Goal: Transaction & Acquisition: Purchase product/service

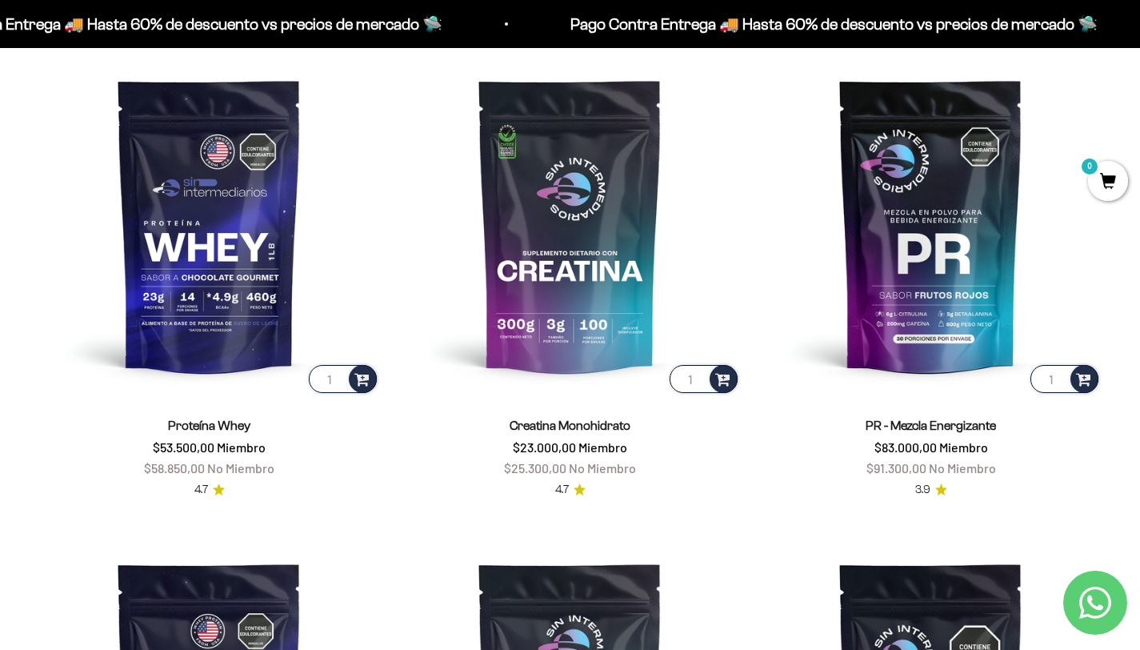
scroll to position [670, 0]
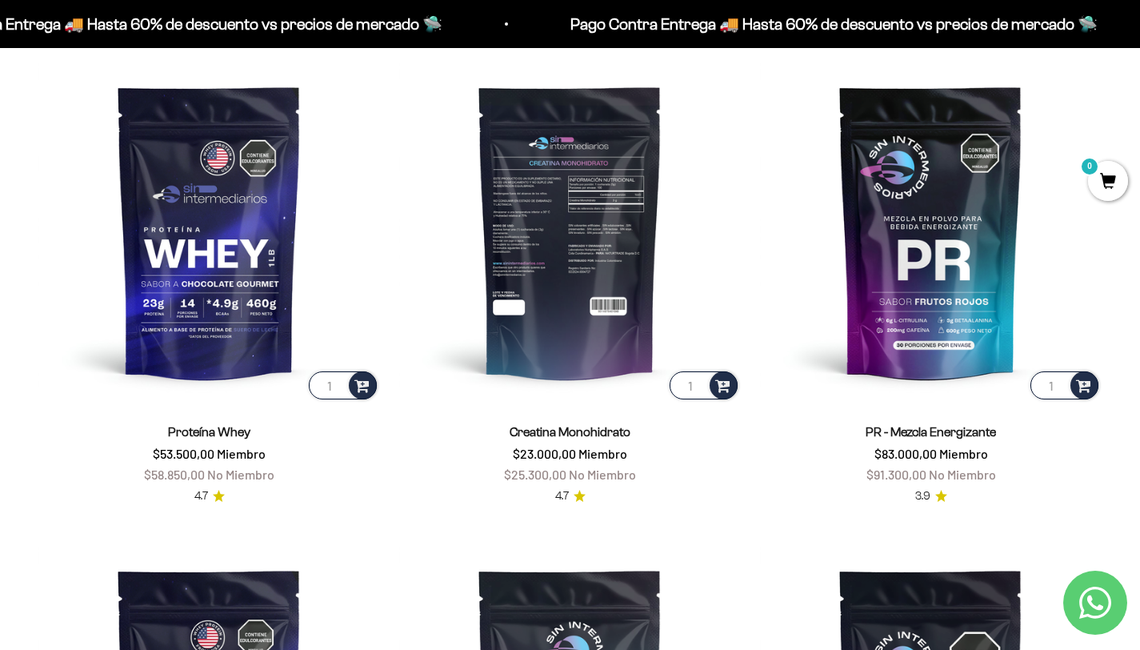
click at [608, 314] on img at bounding box center [570, 232] width 342 height 342
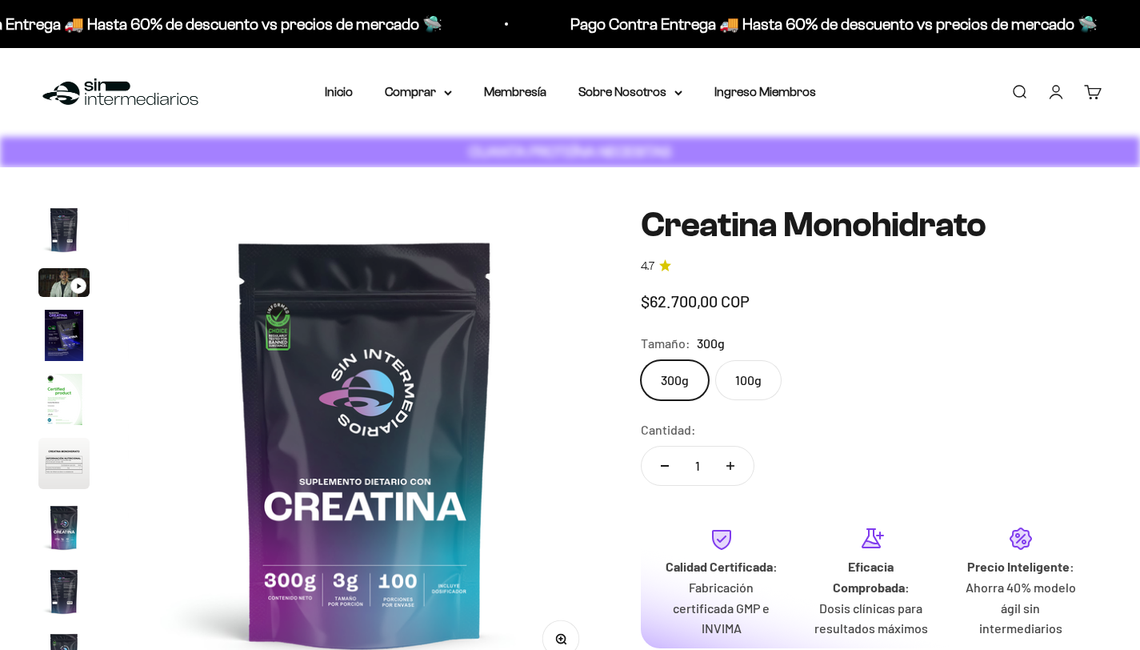
scroll to position [0, 3946]
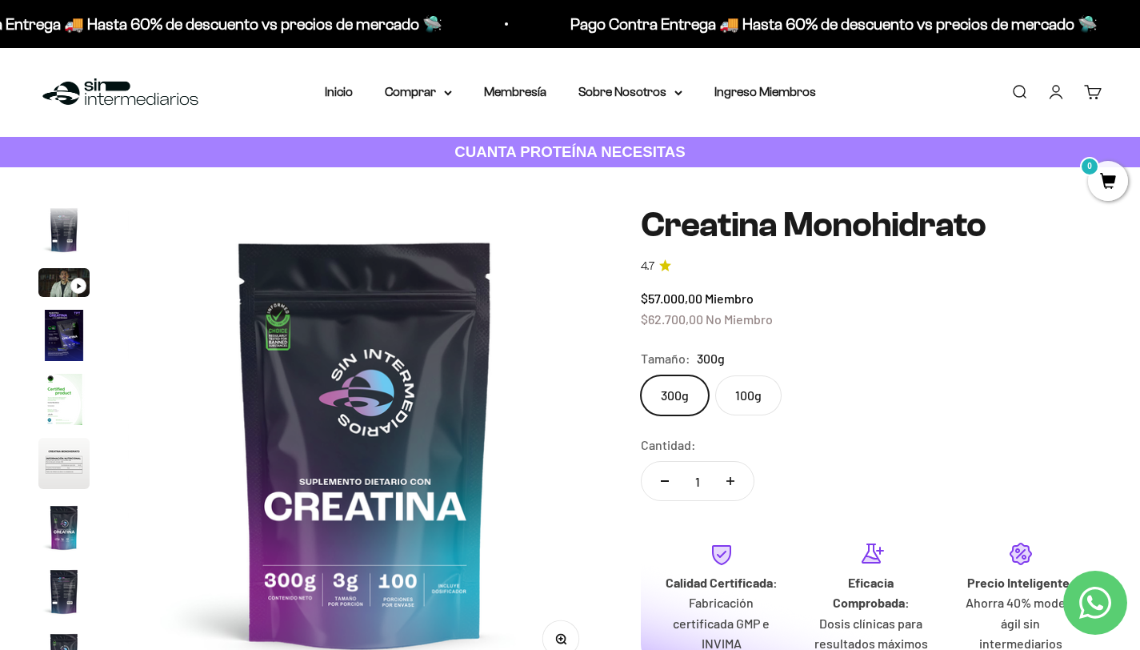
click at [752, 384] on label "100g" at bounding box center [748, 395] width 66 height 40
click at [641, 375] on input "100g" at bounding box center [640, 374] width 1 height 1
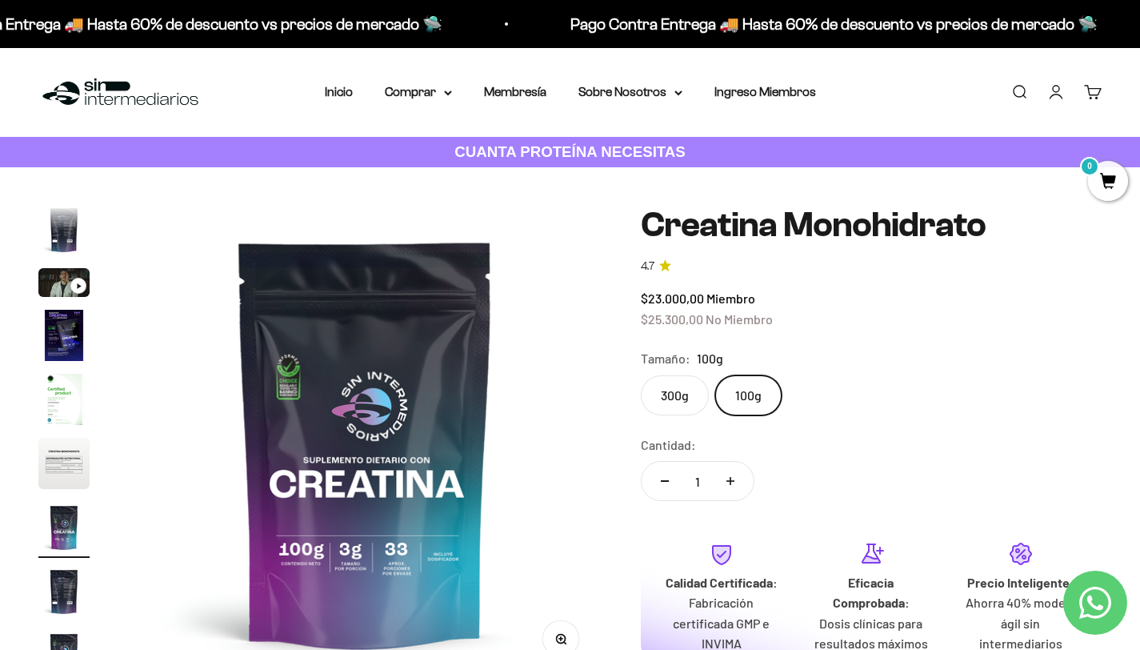
click at [678, 390] on label "300g" at bounding box center [675, 395] width 68 height 40
click at [641, 375] on input "300g" at bounding box center [640, 374] width 1 height 1
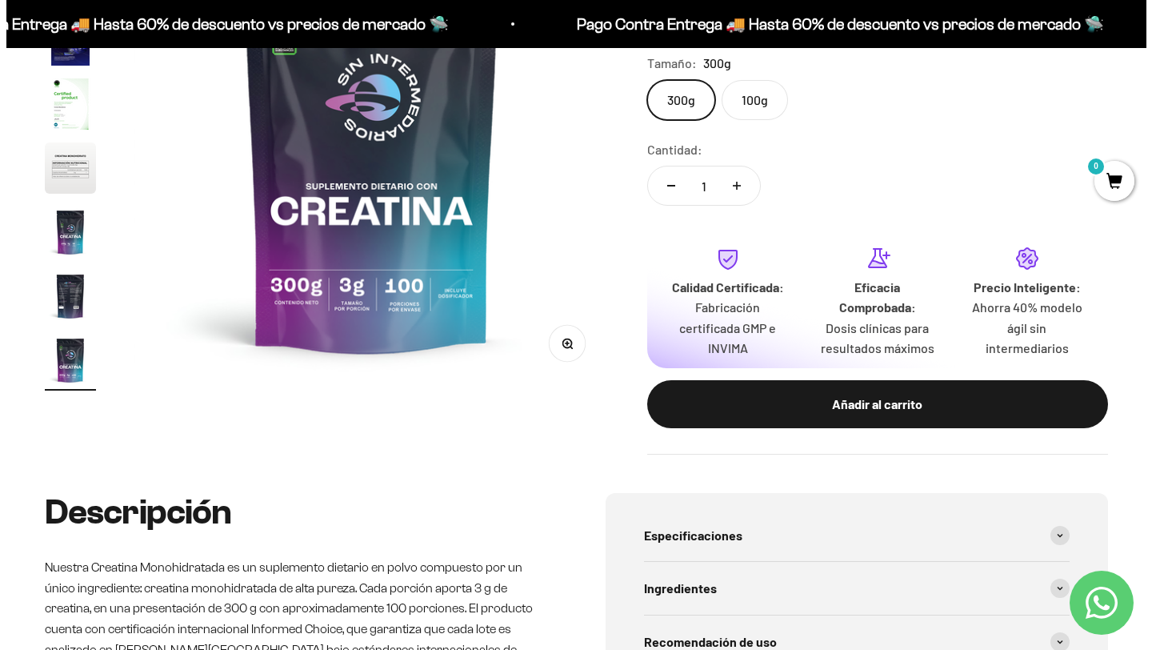
scroll to position [293, 0]
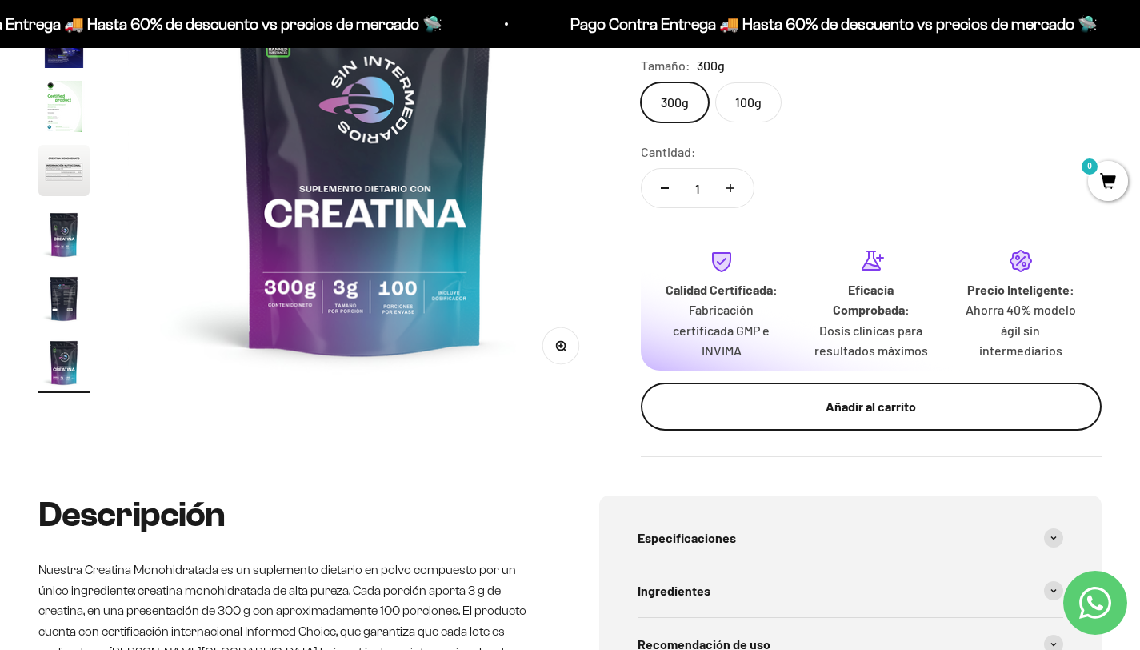
click at [802, 418] on button "Añadir al carrito" at bounding box center [871, 406] width 461 height 48
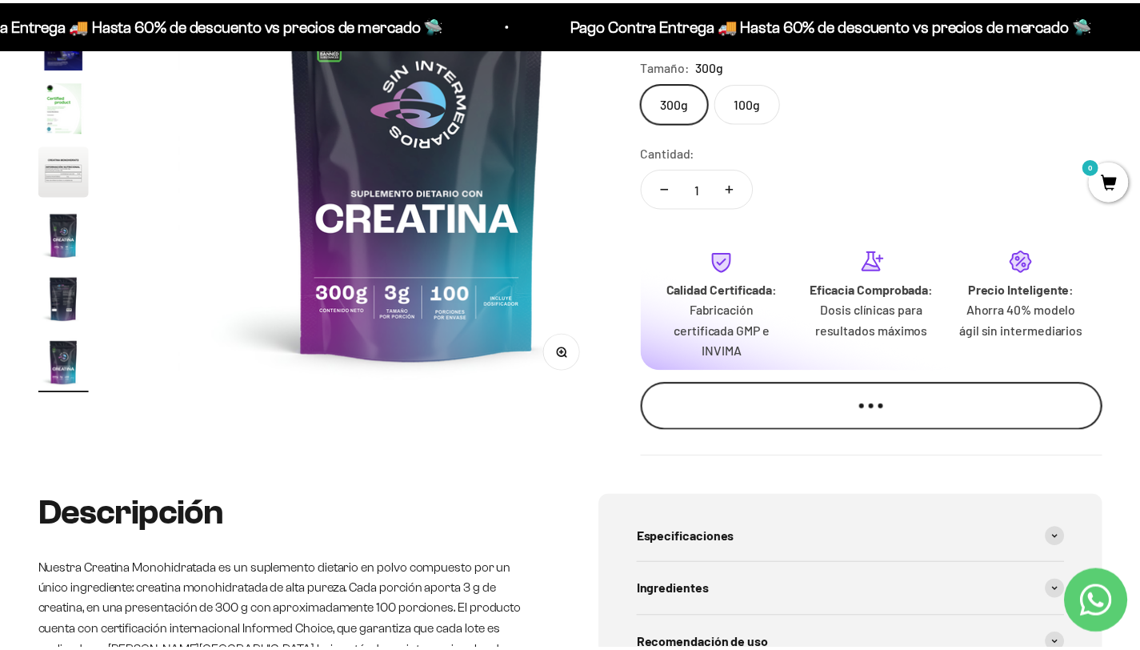
scroll to position [0, 3999]
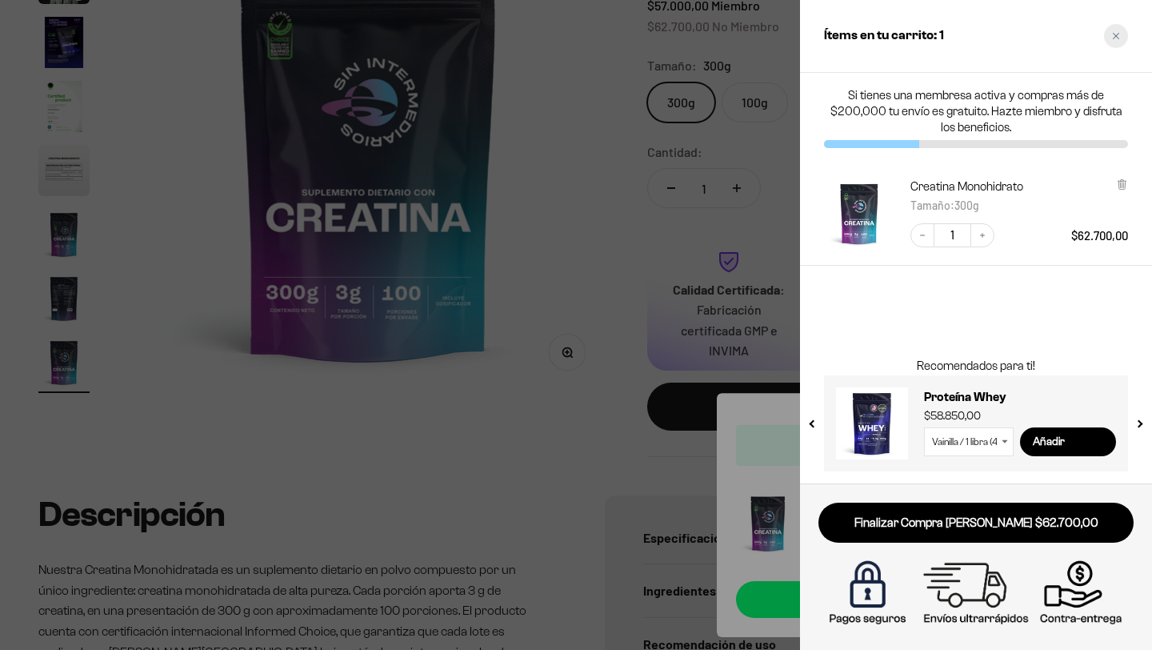
click at [1117, 34] on icon "Close cart" at bounding box center [1116, 36] width 6 height 6
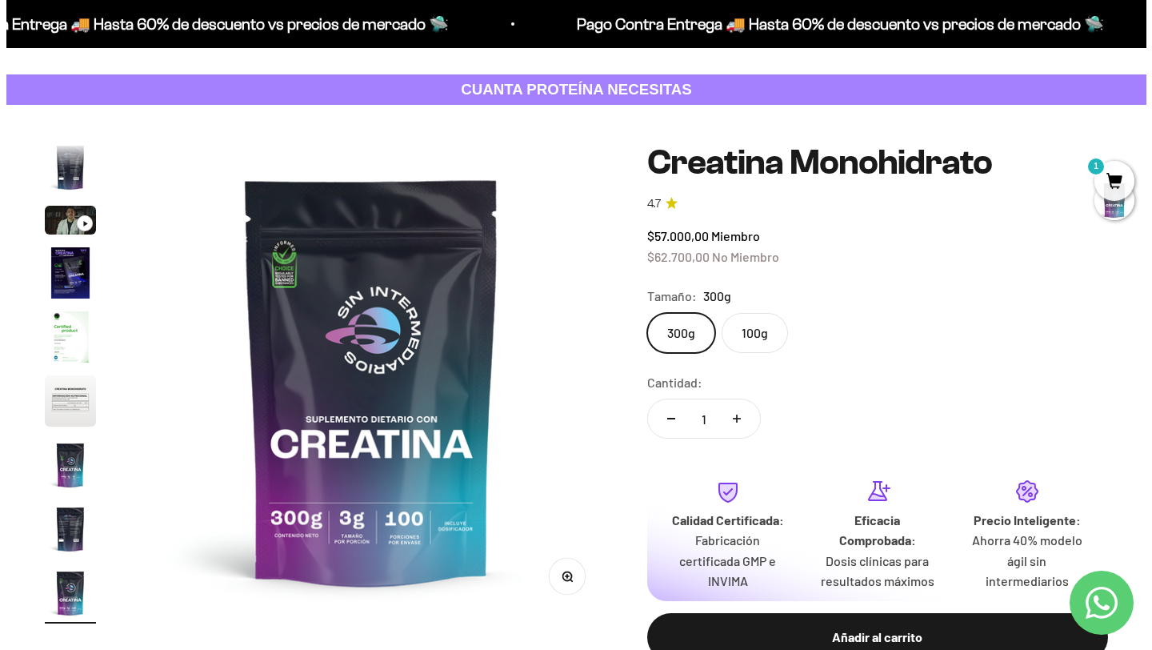
scroll to position [0, 0]
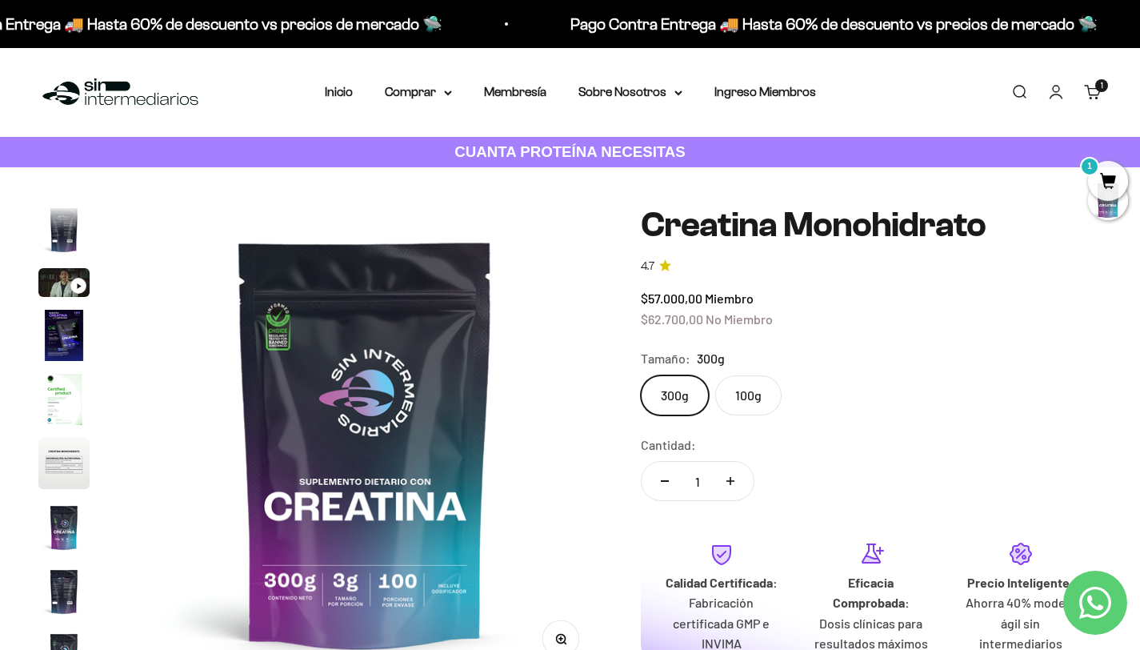
click at [1102, 183] on span "1" at bounding box center [1108, 181] width 40 height 40
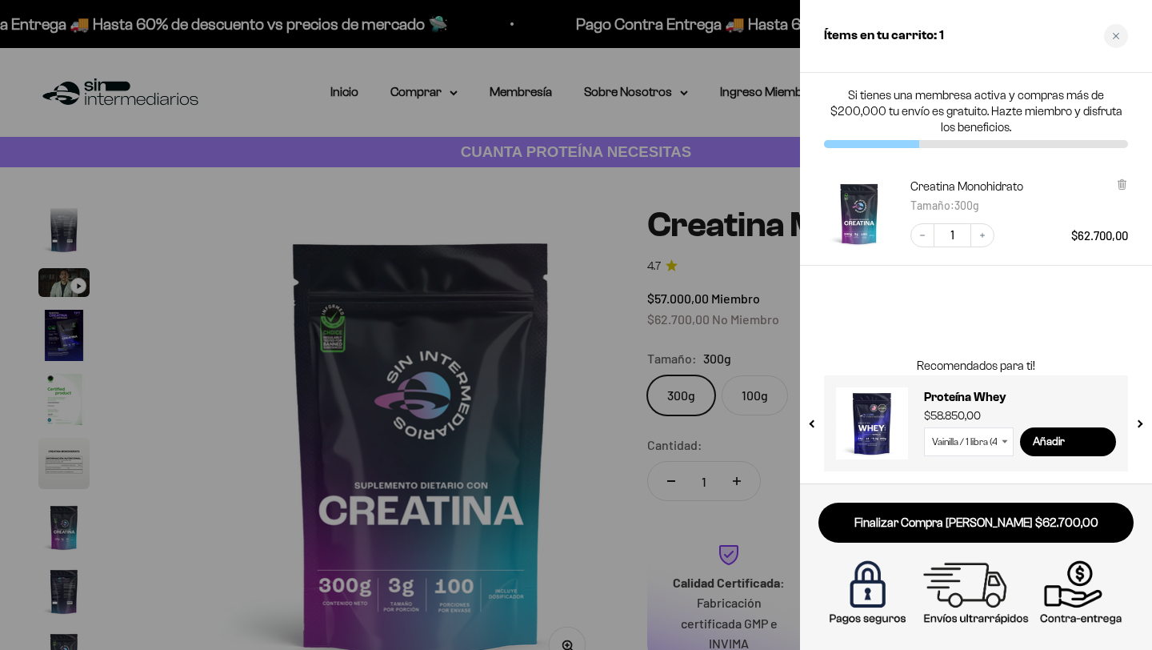
scroll to position [0, 3999]
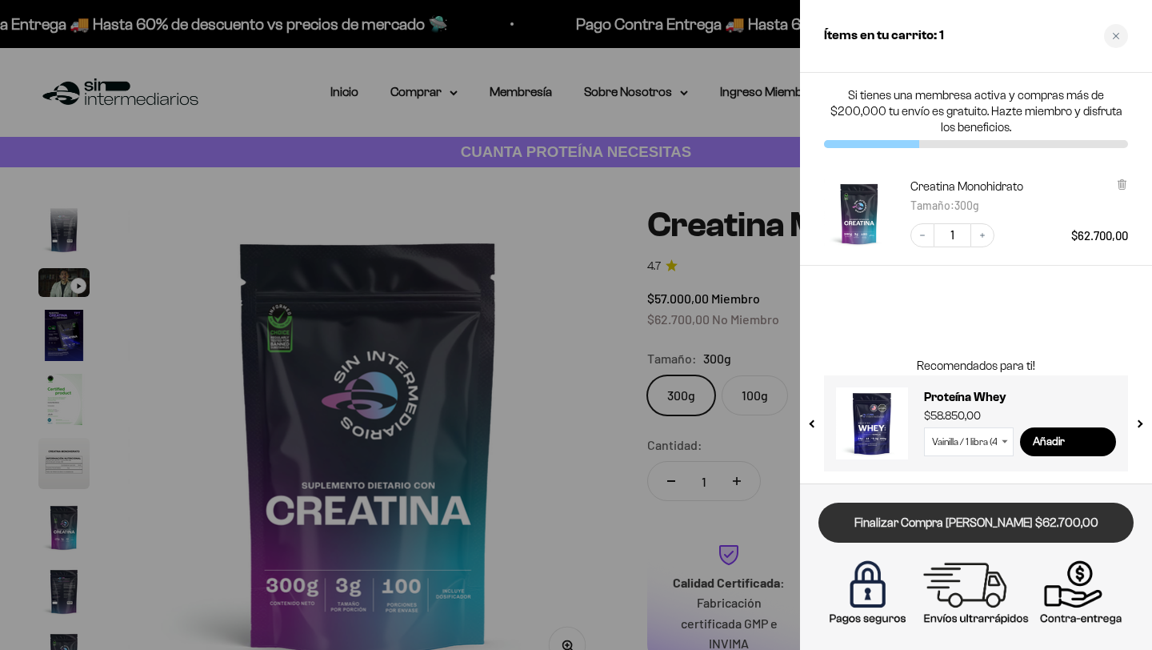
click at [883, 522] on link "Finalizar Compra [PERSON_NAME] $62.700,00" at bounding box center [975, 522] width 315 height 41
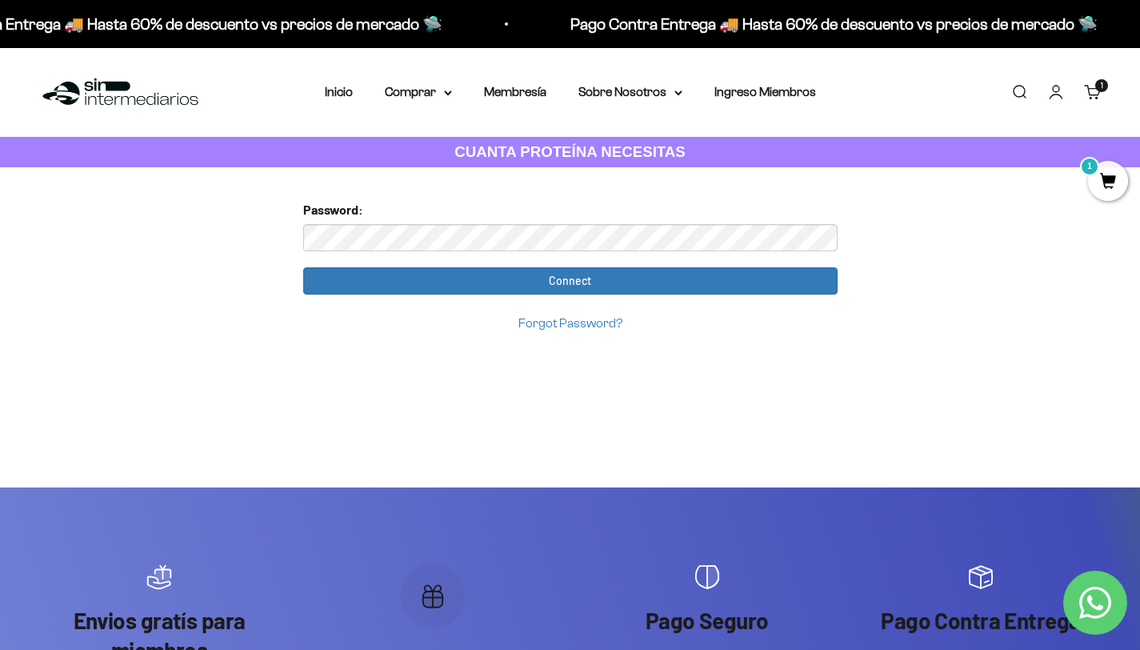
click at [1110, 175] on span "1" at bounding box center [1108, 181] width 40 height 40
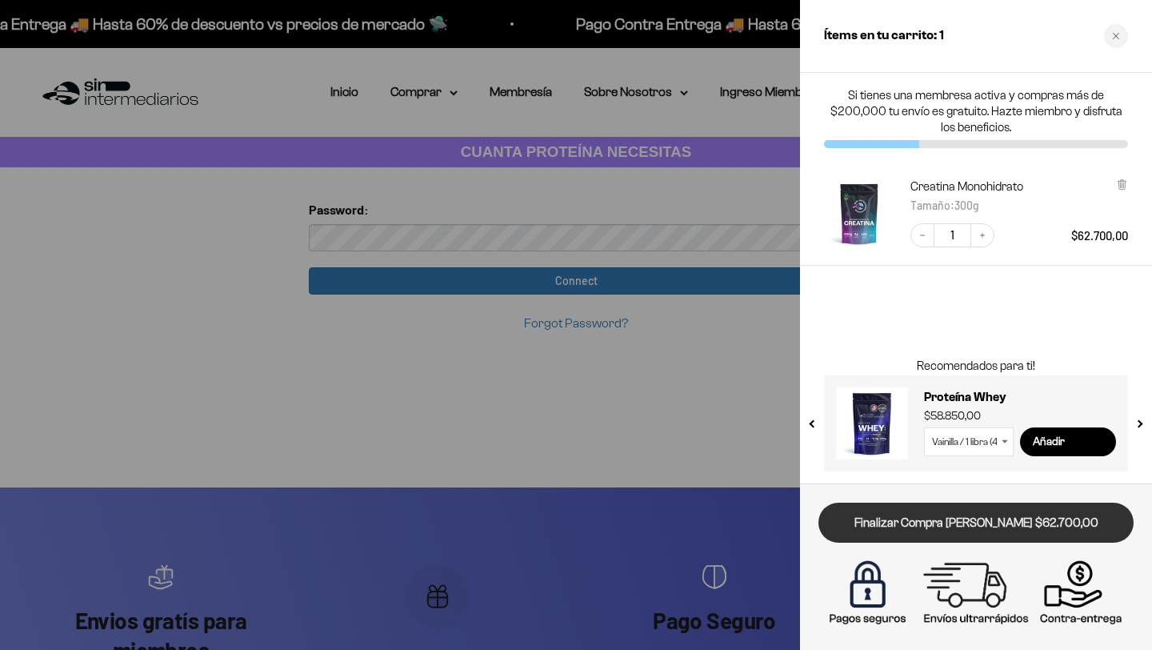
click at [910, 518] on link "Finalizar Compra [PERSON_NAME] $62.700,00" at bounding box center [975, 522] width 315 height 41
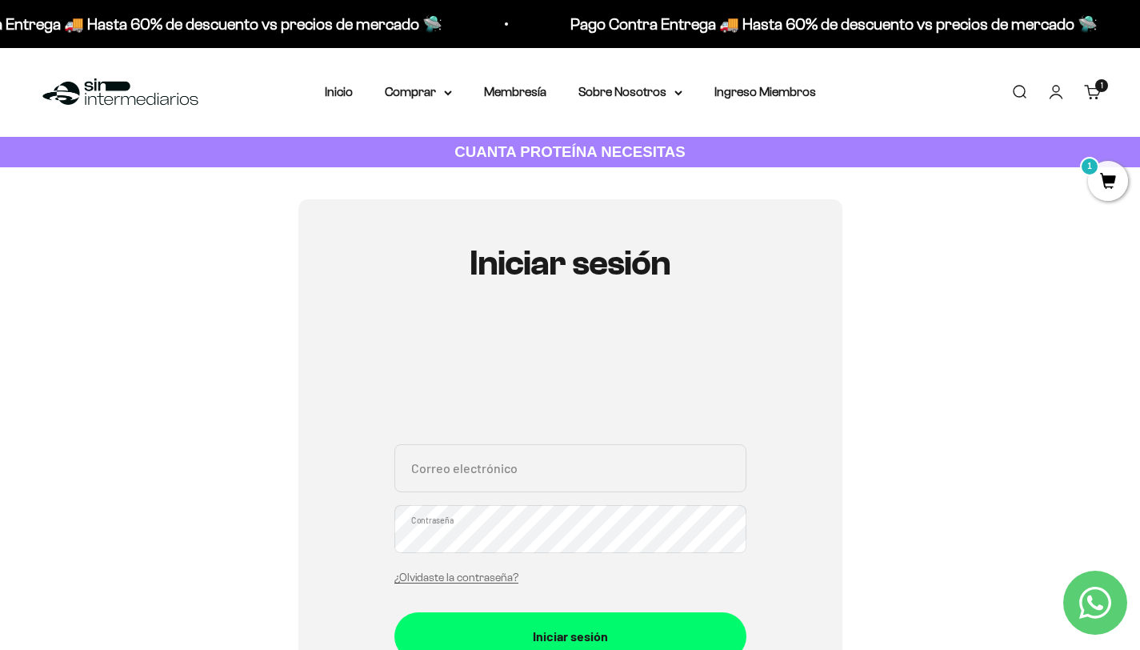
click at [604, 483] on input "Correo electrónico" at bounding box center [570, 468] width 352 height 48
type input "[EMAIL_ADDRESS][DOMAIN_NAME]"
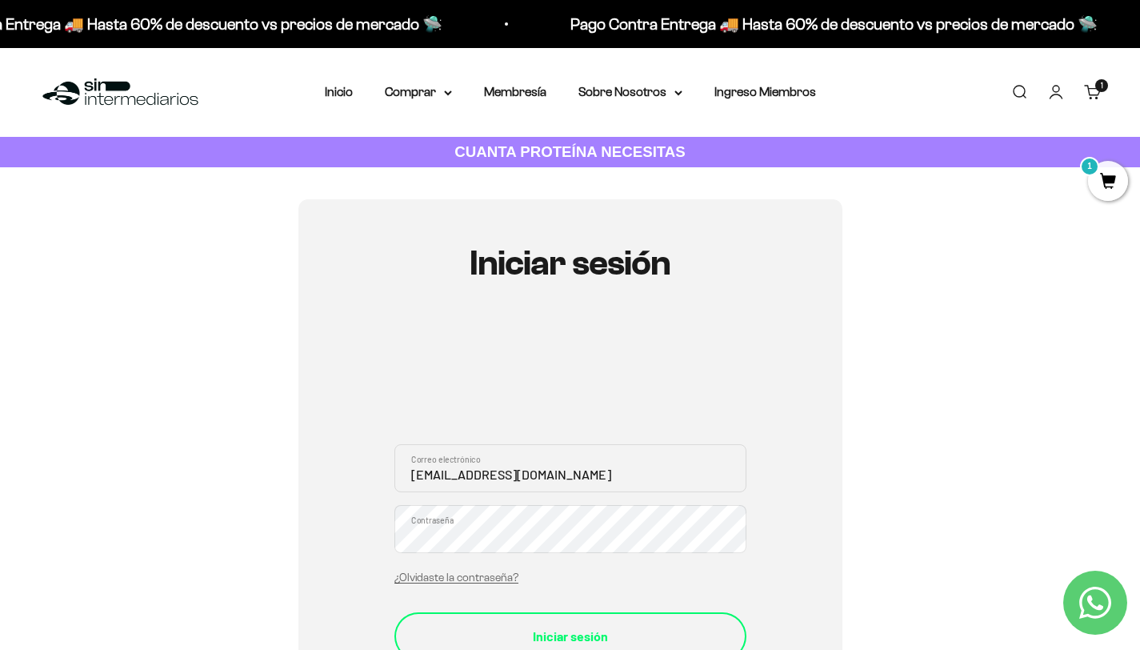
click at [562, 626] on div "Iniciar sesión" at bounding box center [570, 636] width 288 height 21
